Goal: Ask a question: Seek information or help from site administrators or community

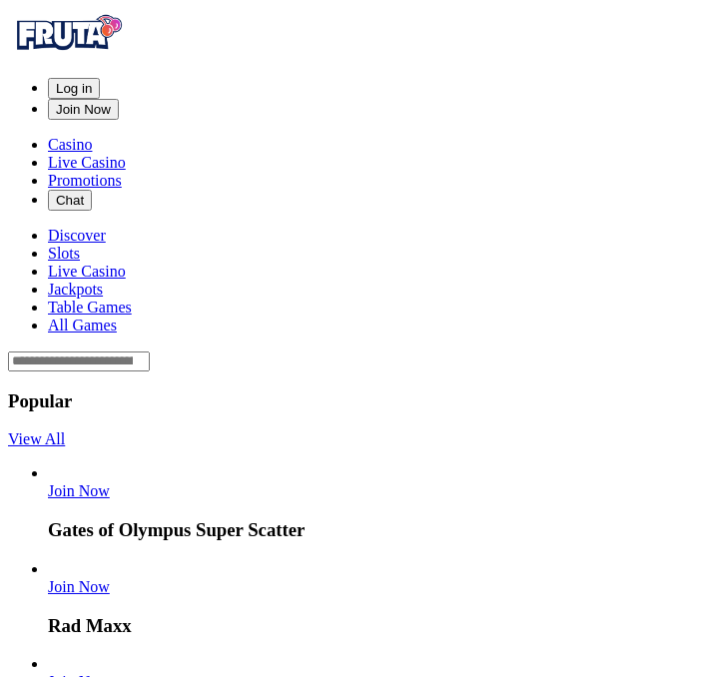
click at [92, 81] on span "Log in" at bounding box center [74, 88] width 36 height 15
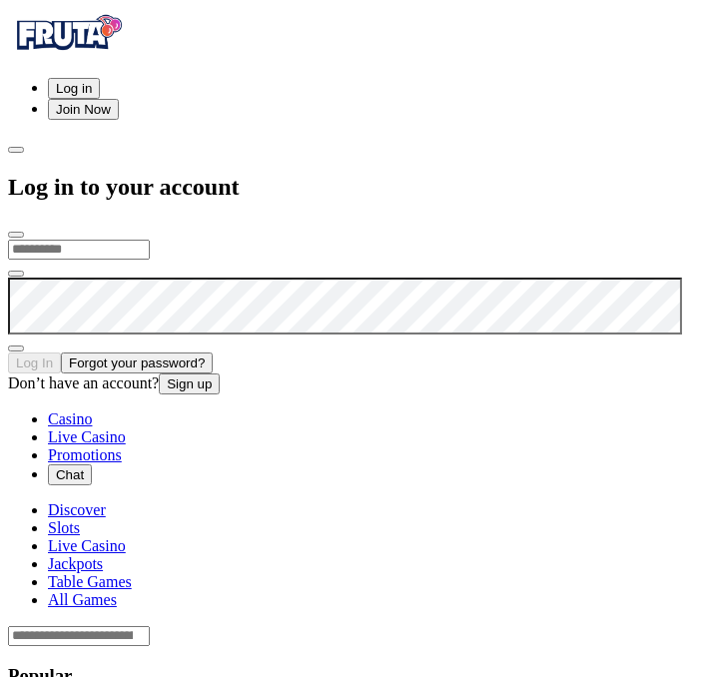
click at [150, 240] on input "email" at bounding box center [79, 250] width 142 height 20
type input "**********"
click at [8, 353] on button "Log In" at bounding box center [34, 363] width 53 height 21
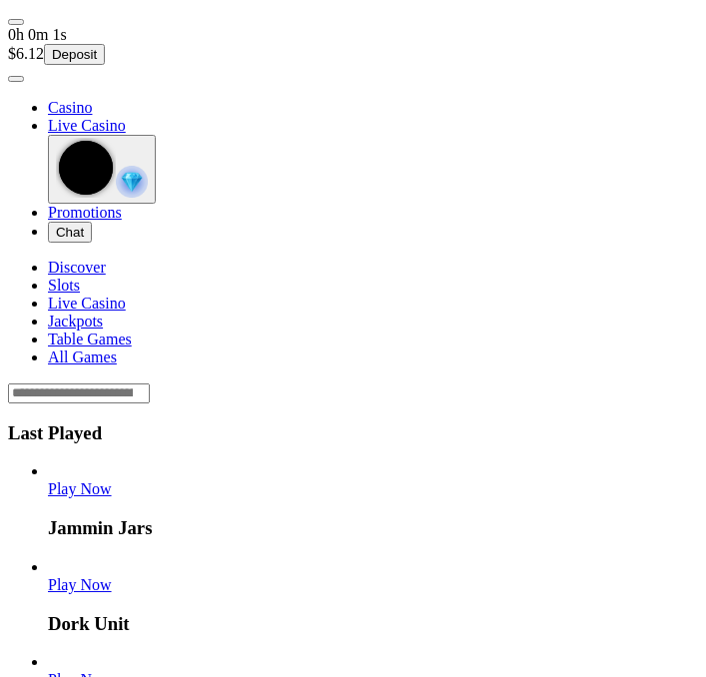
click at [16, 79] on span "user-circle icon" at bounding box center [16, 79] width 0 height 0
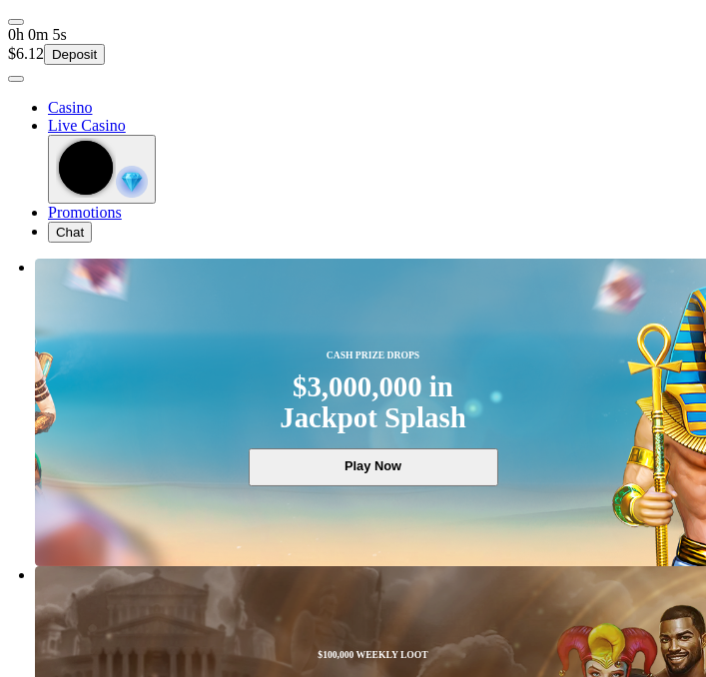
click at [16, 79] on span "user-circle icon" at bounding box center [16, 79] width 0 height 0
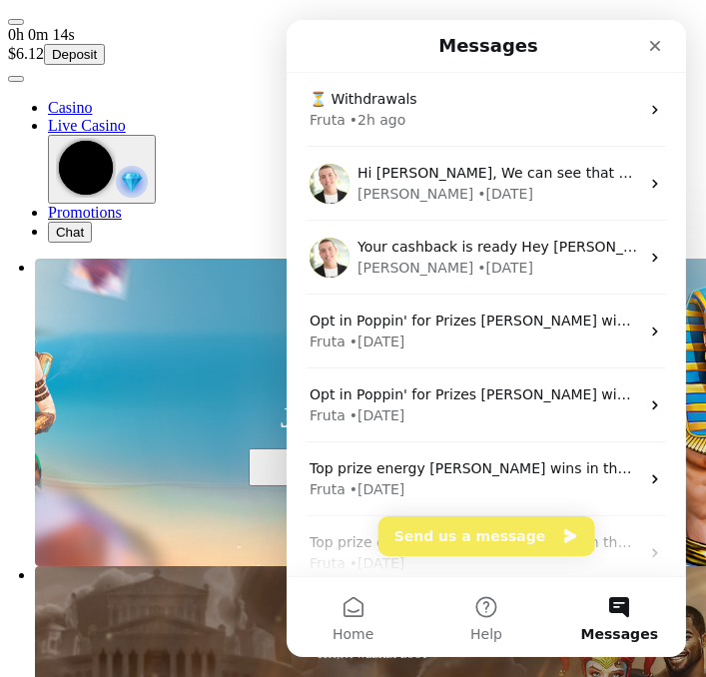
scroll to position [0, 0]
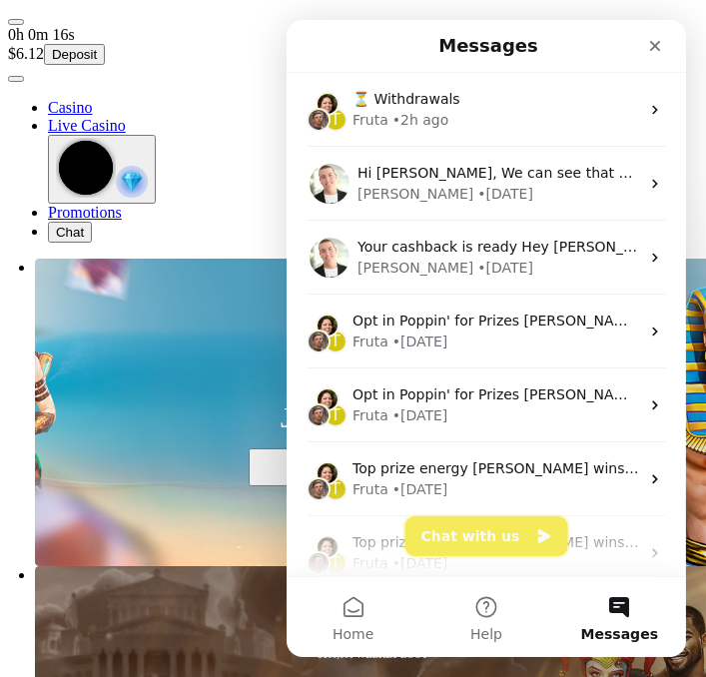
click at [534, 531] on icon "Intercom messenger" at bounding box center [542, 536] width 16 height 16
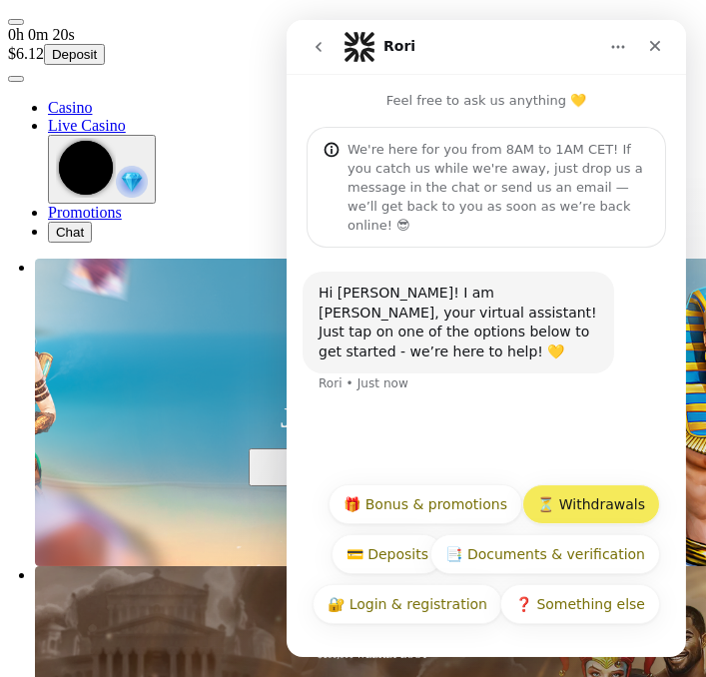
click at [635, 500] on button "⏳ Withdrawals" at bounding box center [590, 504] width 138 height 40
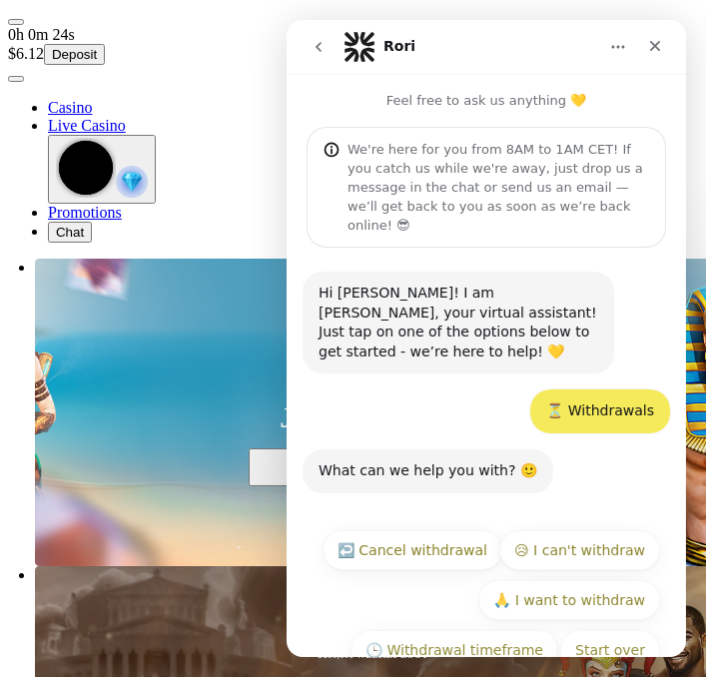
scroll to position [6, 0]
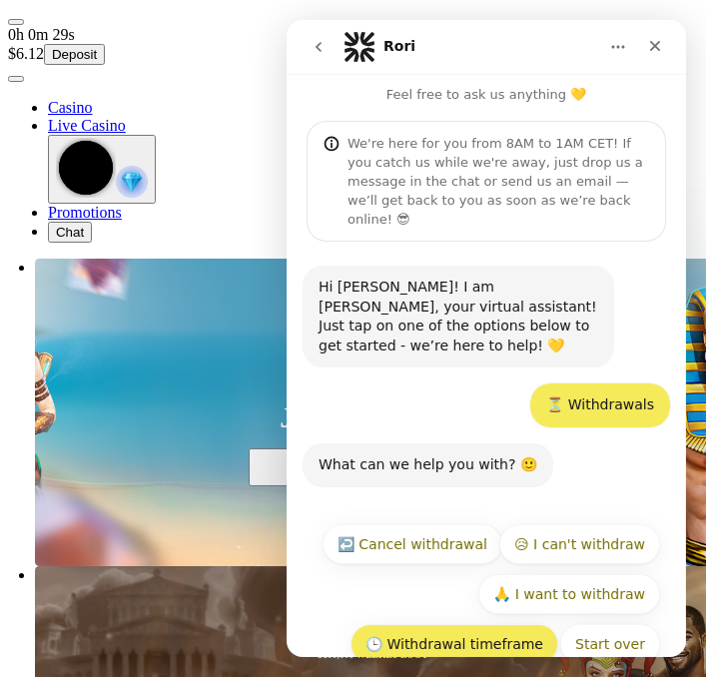
click at [518, 624] on button "🕒 Withdrawal timeframe" at bounding box center [454, 644] width 208 height 40
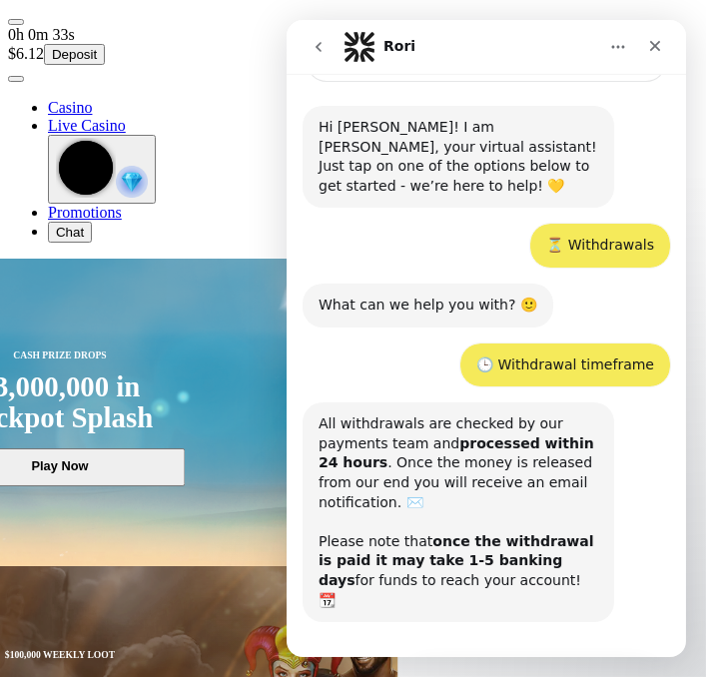
scroll to position [212, 0]
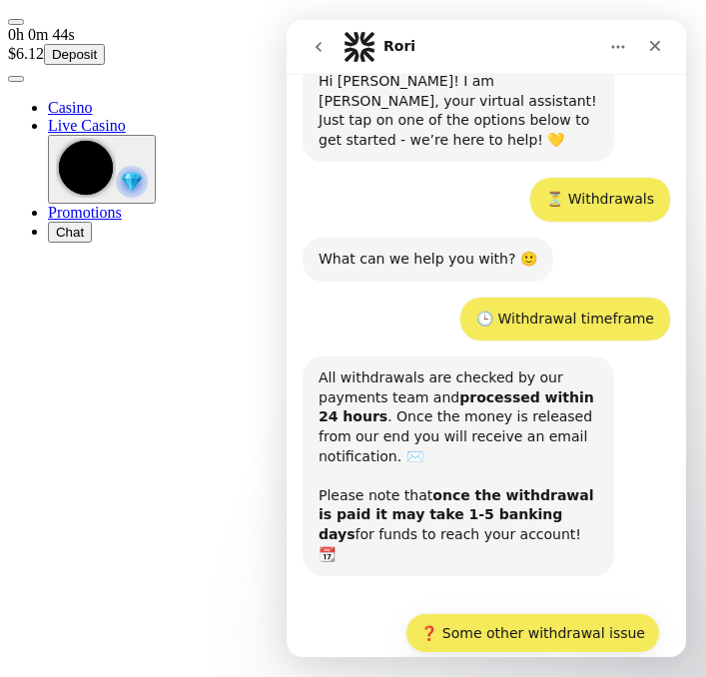
click at [617, 613] on button "❓ Some other withdrawal issue" at bounding box center [531, 633] width 255 height 40
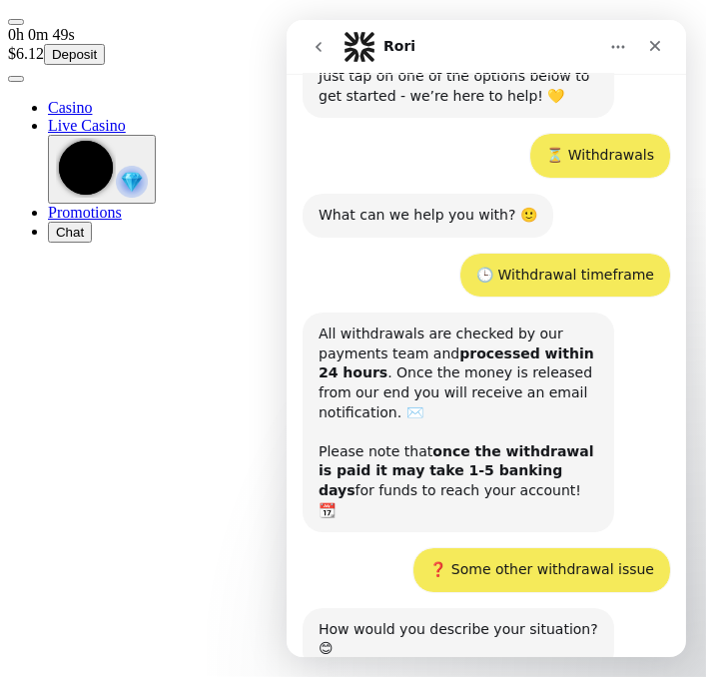
scroll to position [381, 0]
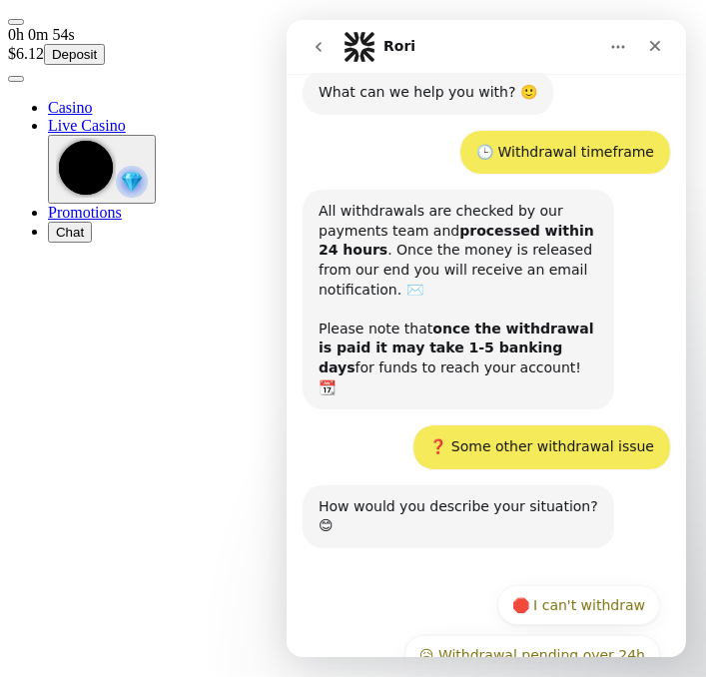
scroll to position [381, 0]
